Goal: Find specific page/section

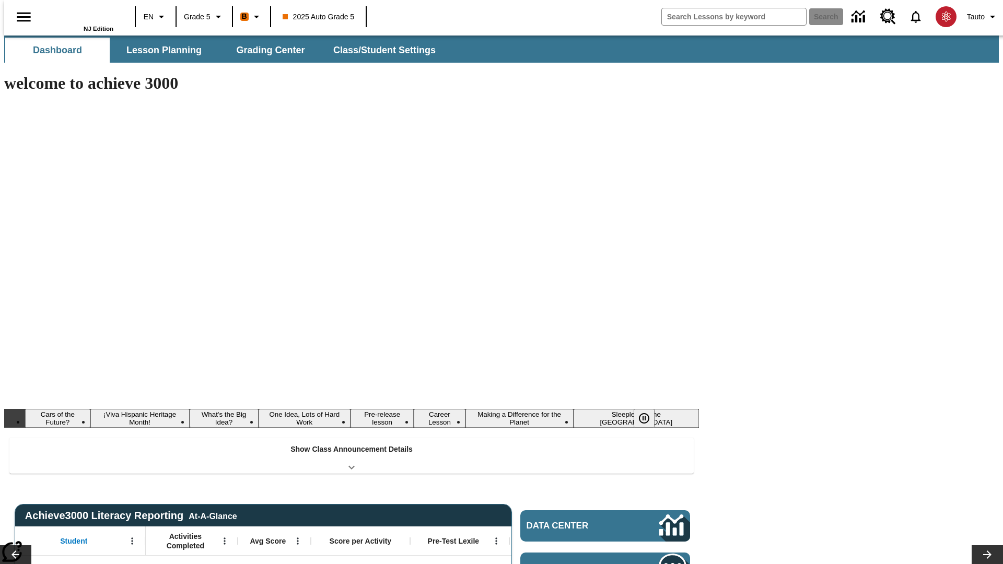
type input "-1"
click at [160, 50] on span "Lesson Planning" at bounding box center [163, 50] width 75 height 12
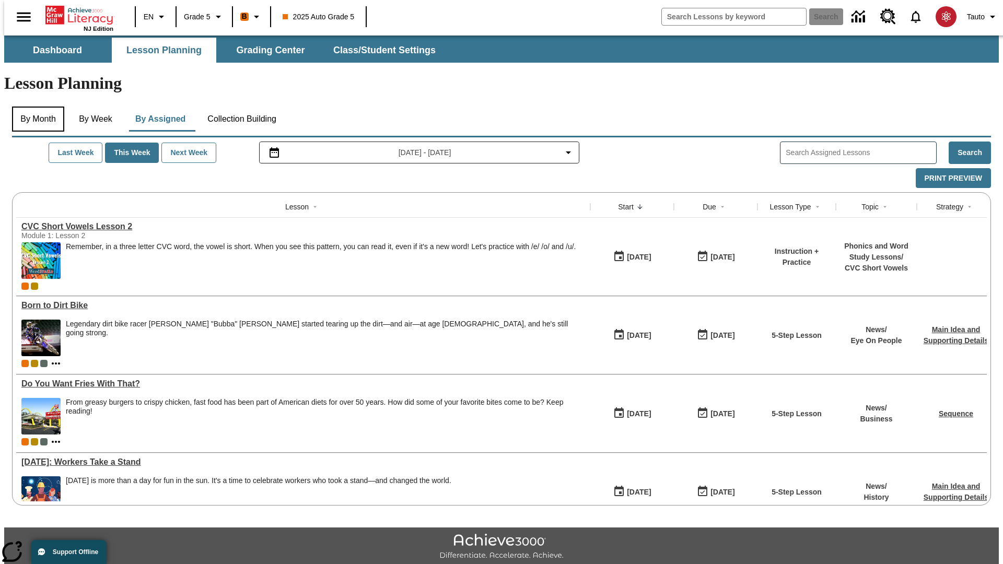
click at [35, 107] on button "By Month" at bounding box center [38, 119] width 52 height 25
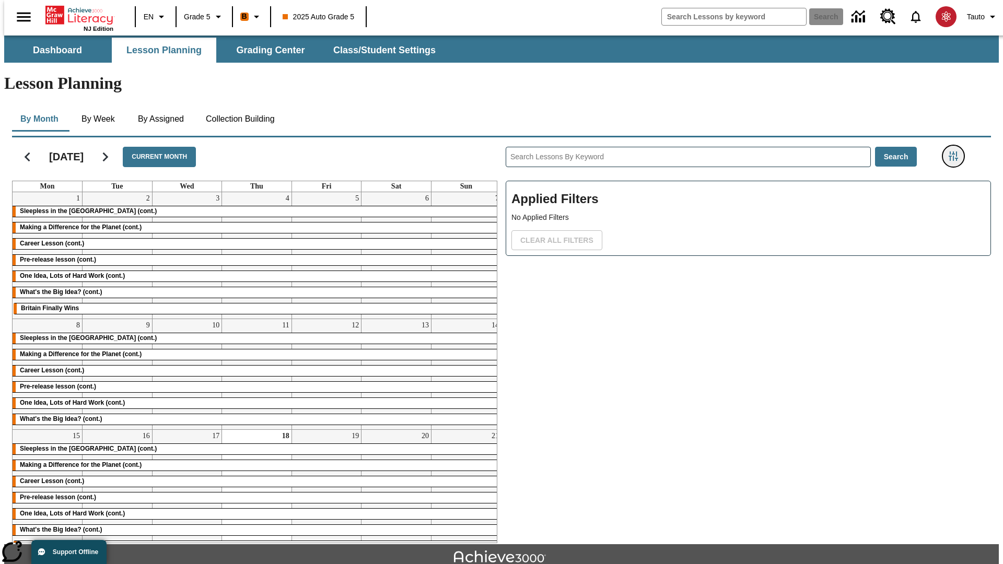
click at [956, 151] on icon "Filters Side menu" at bounding box center [952, 155] width 9 height 9
